Goal: Find specific page/section

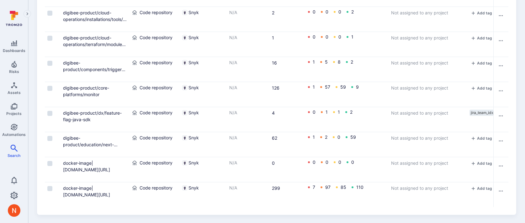
scroll to position [205, 0]
click at [204, 134] on div "Snyk" at bounding box center [203, 137] width 42 height 6
